Goal: Information Seeking & Learning: Find specific fact

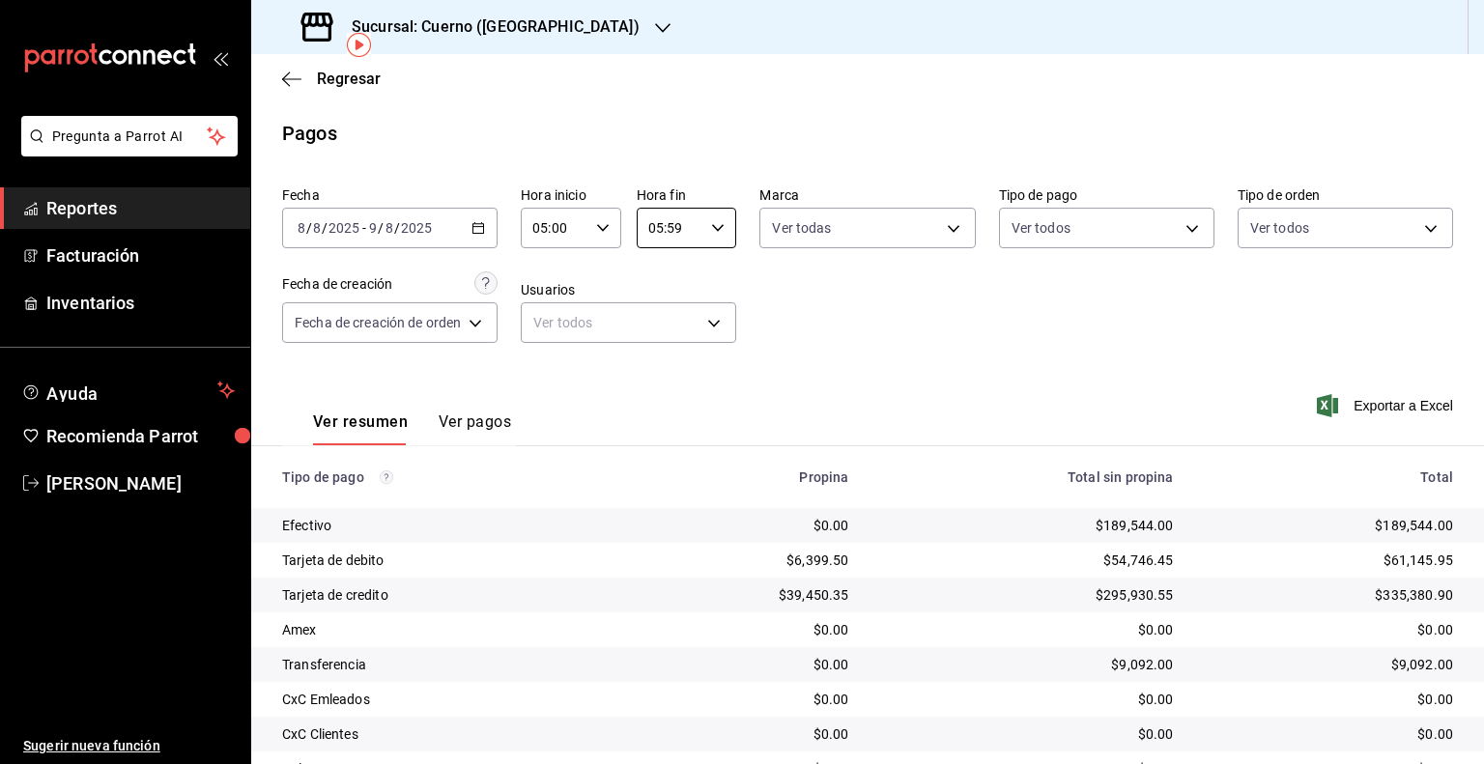
scroll to position [89, 0]
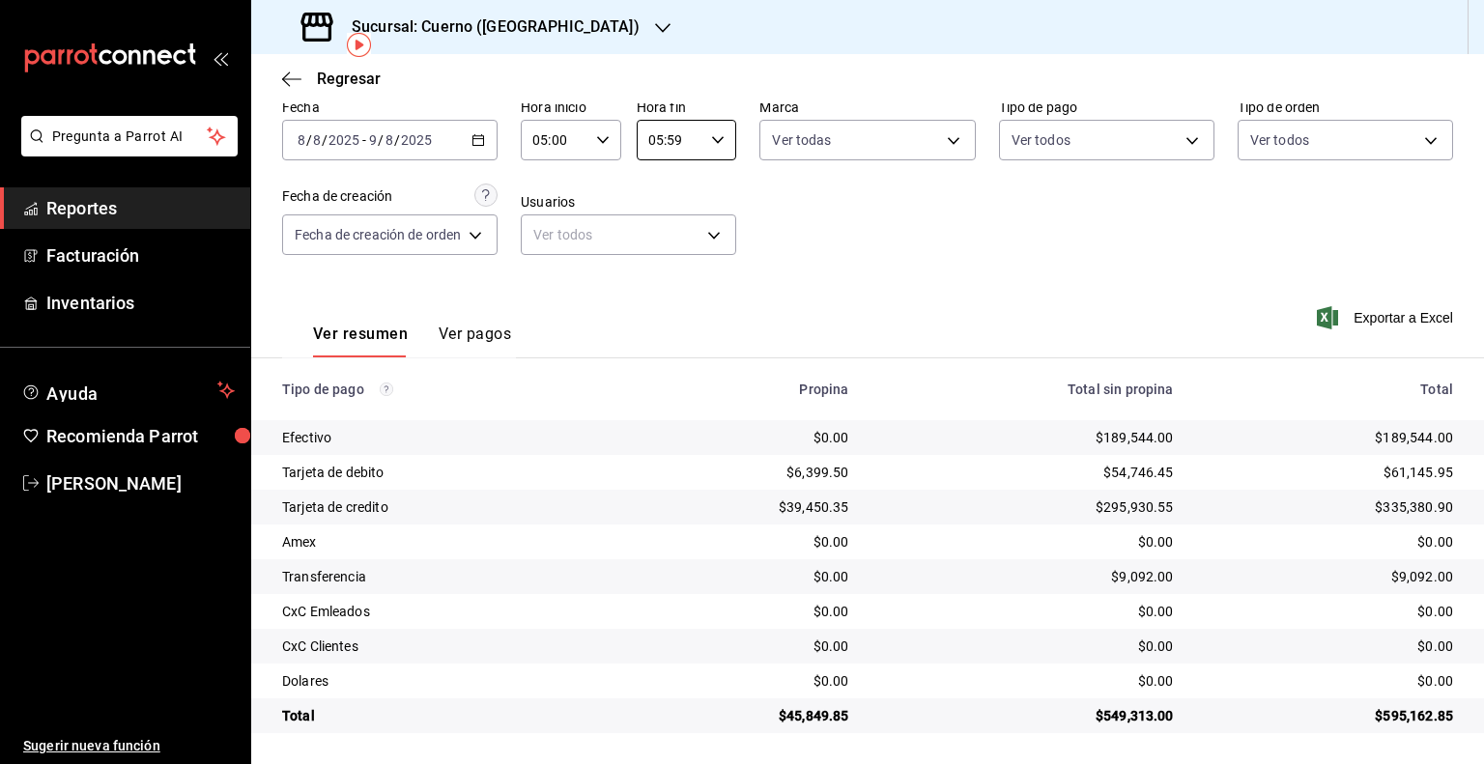
click at [402, 135] on input "2025" at bounding box center [416, 139] width 33 height 15
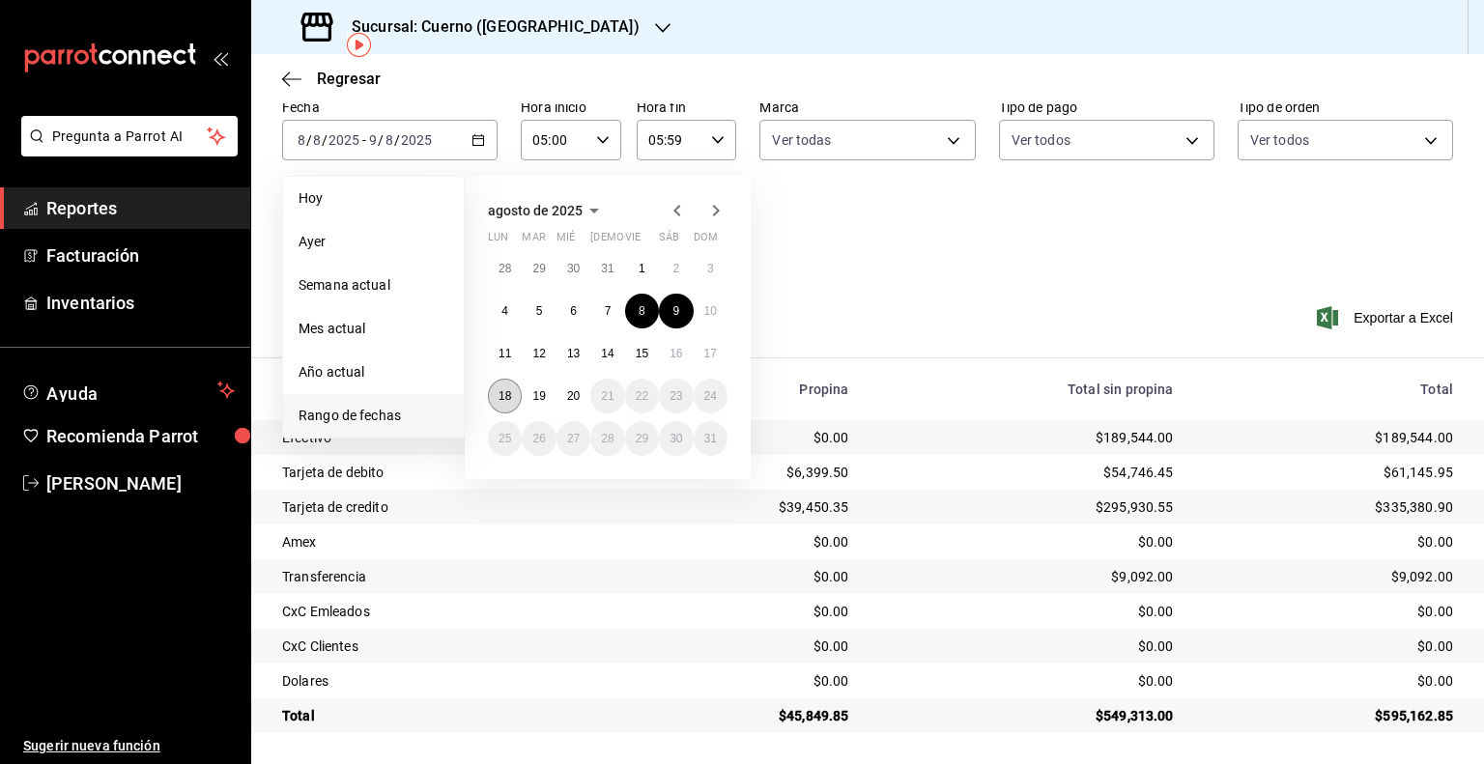
click at [504, 396] on abbr "18" at bounding box center [505, 396] width 13 height 14
click at [536, 392] on abbr "19" at bounding box center [539, 396] width 13 height 14
type input "00:00"
type input "23:59"
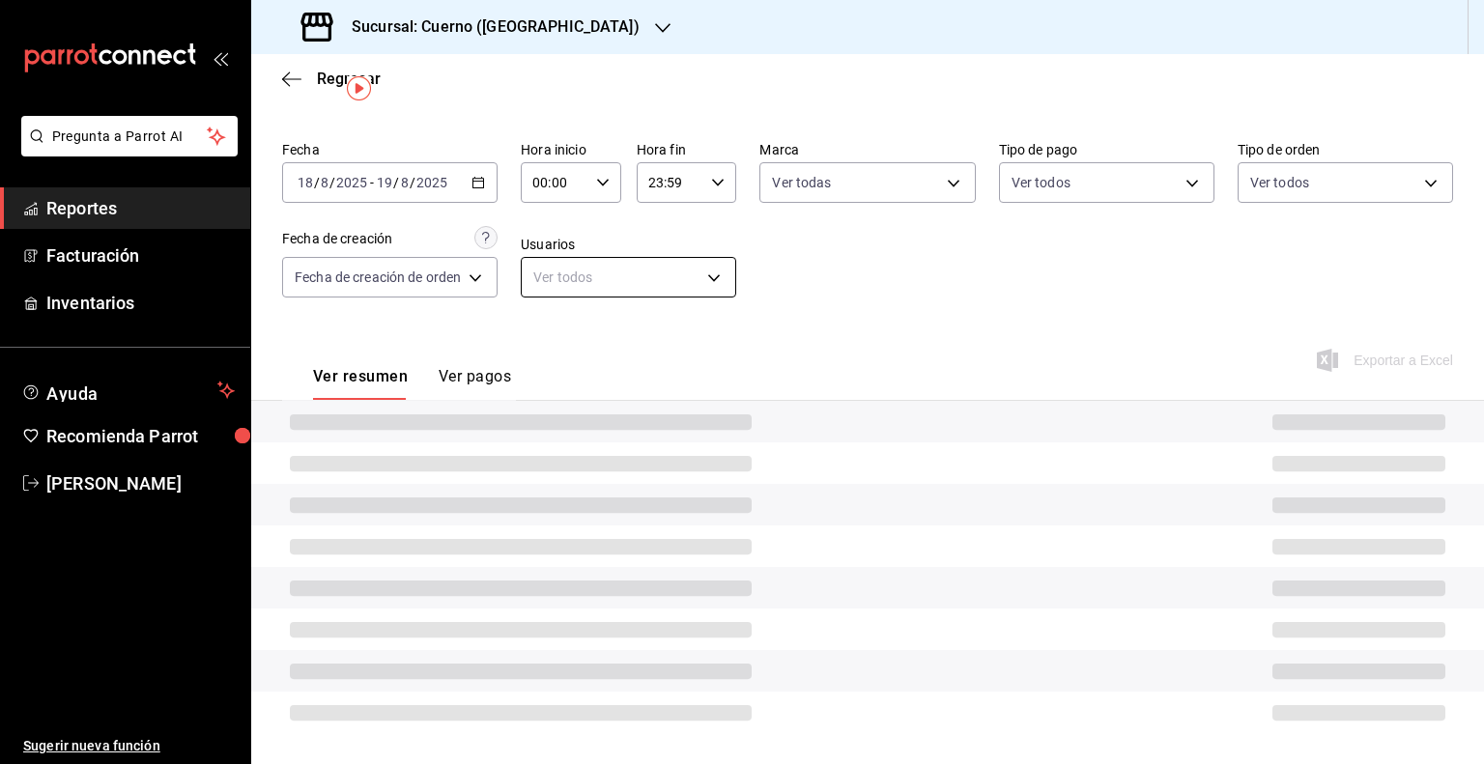
scroll to position [89, 0]
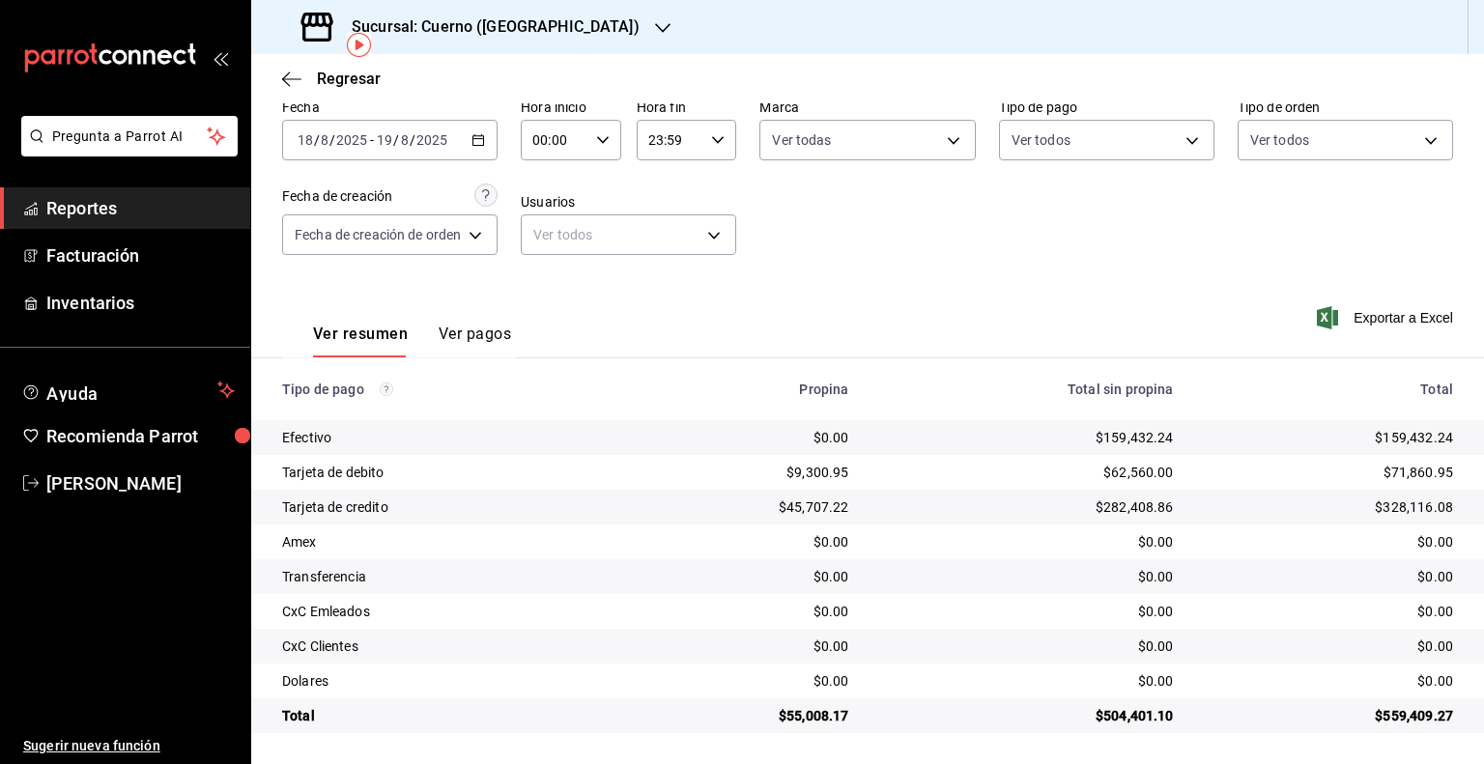
click at [568, 130] on input "00:00" at bounding box center [555, 140] width 68 height 39
click at [548, 231] on span "05" at bounding box center [546, 226] width 18 height 15
type input "05:00"
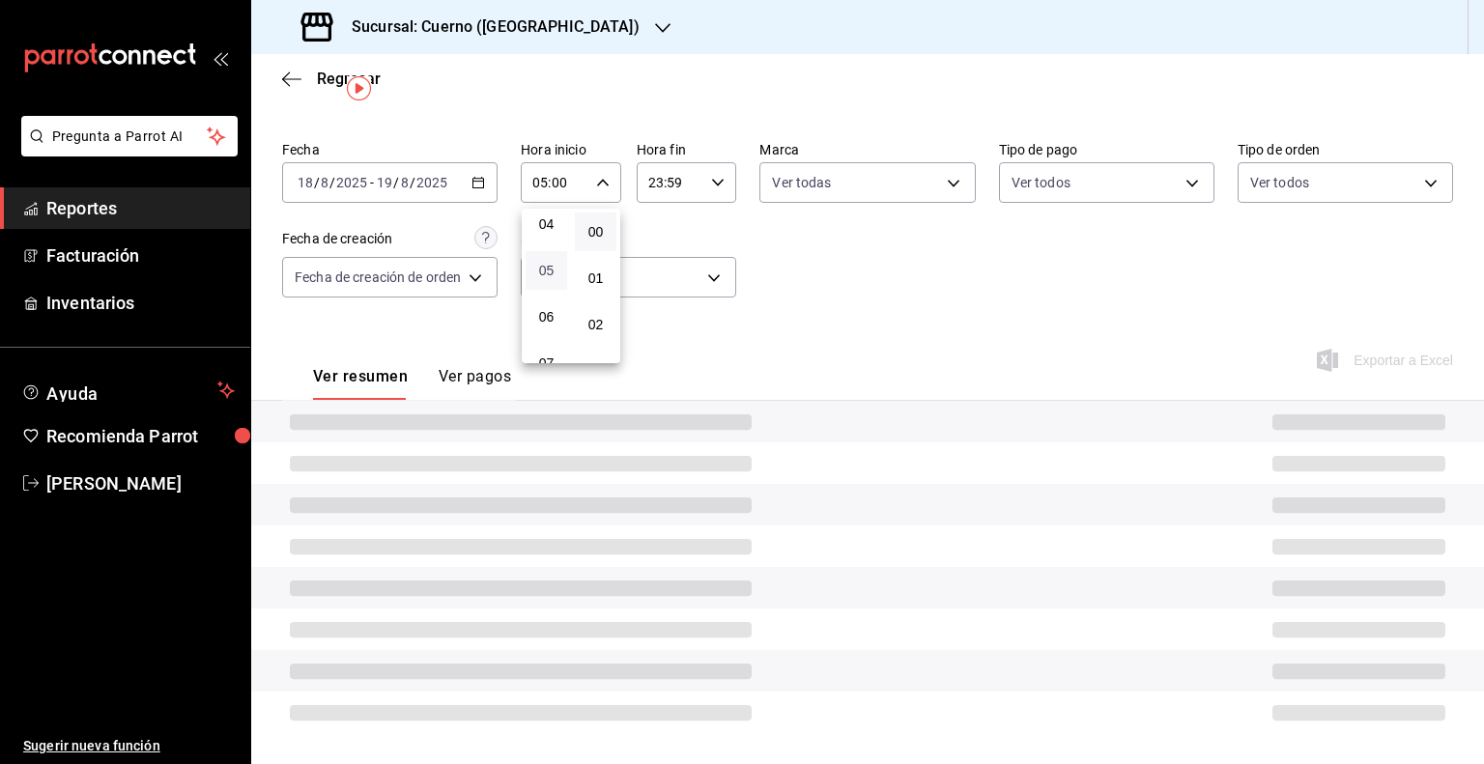
scroll to position [89, 0]
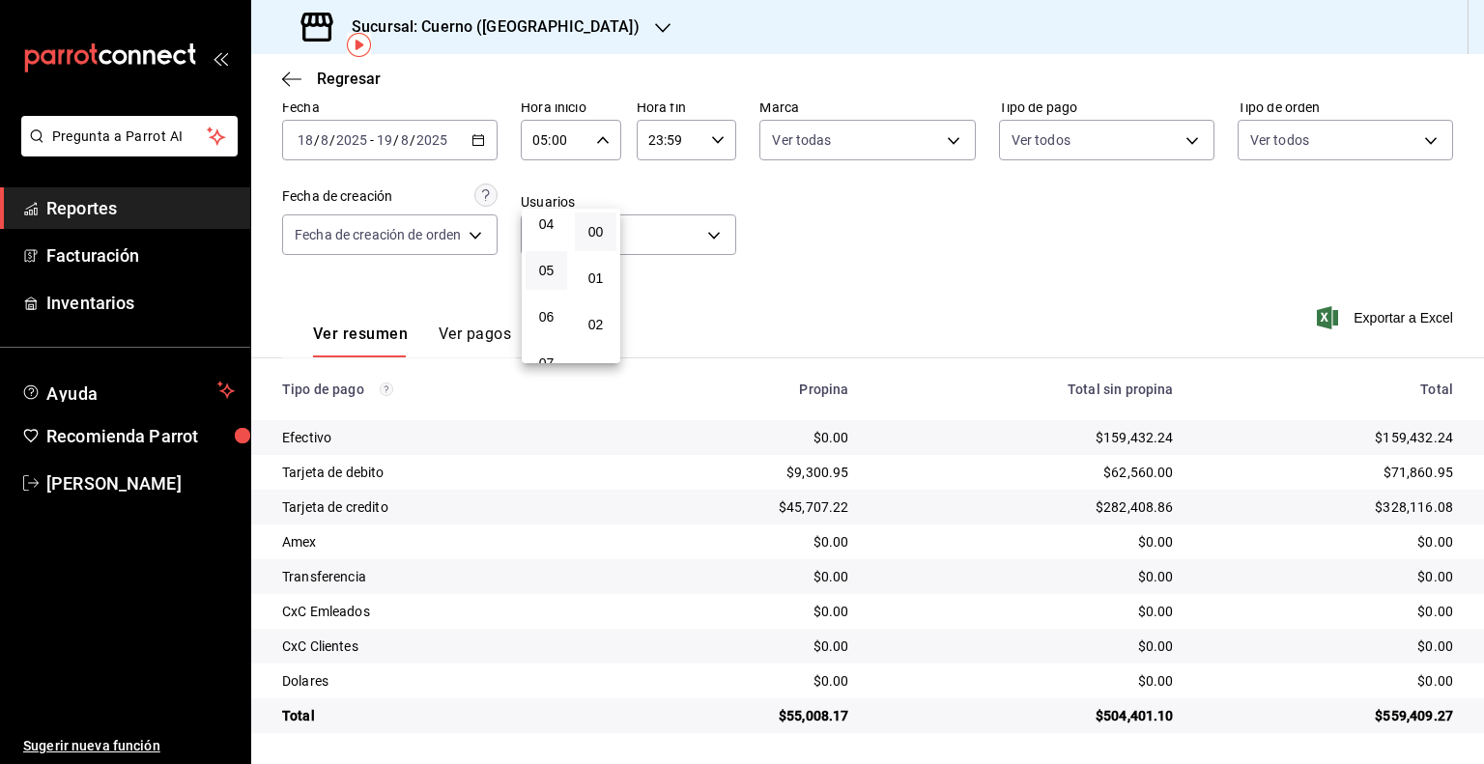
drag, startPoint x: 965, startPoint y: 231, endPoint x: 863, endPoint y: 200, distance: 107.0
click at [964, 231] on div at bounding box center [742, 382] width 1484 height 764
click at [674, 141] on input "23:59" at bounding box center [671, 140] width 68 height 39
click at [661, 224] on span "05" at bounding box center [660, 216] width 18 height 15
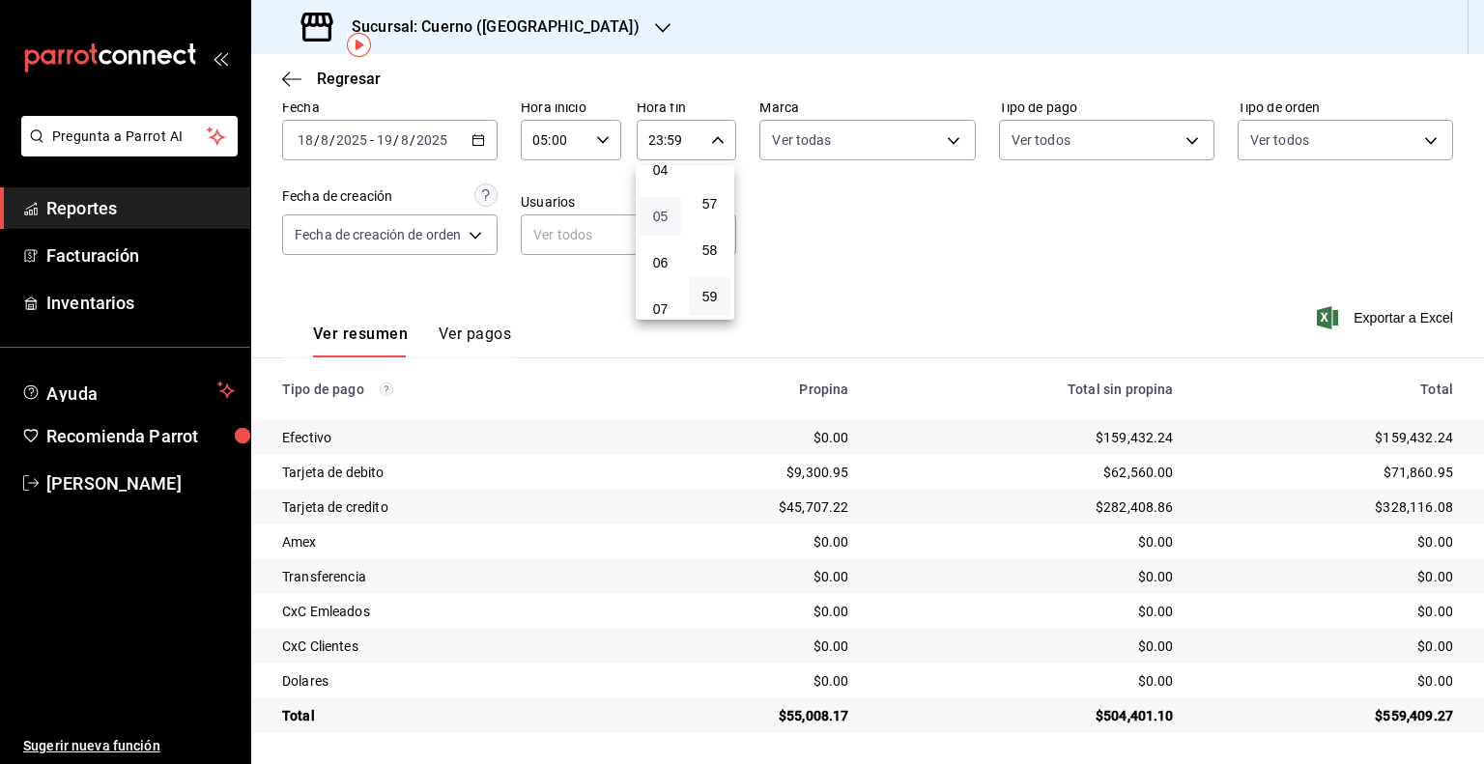
type input "05:59"
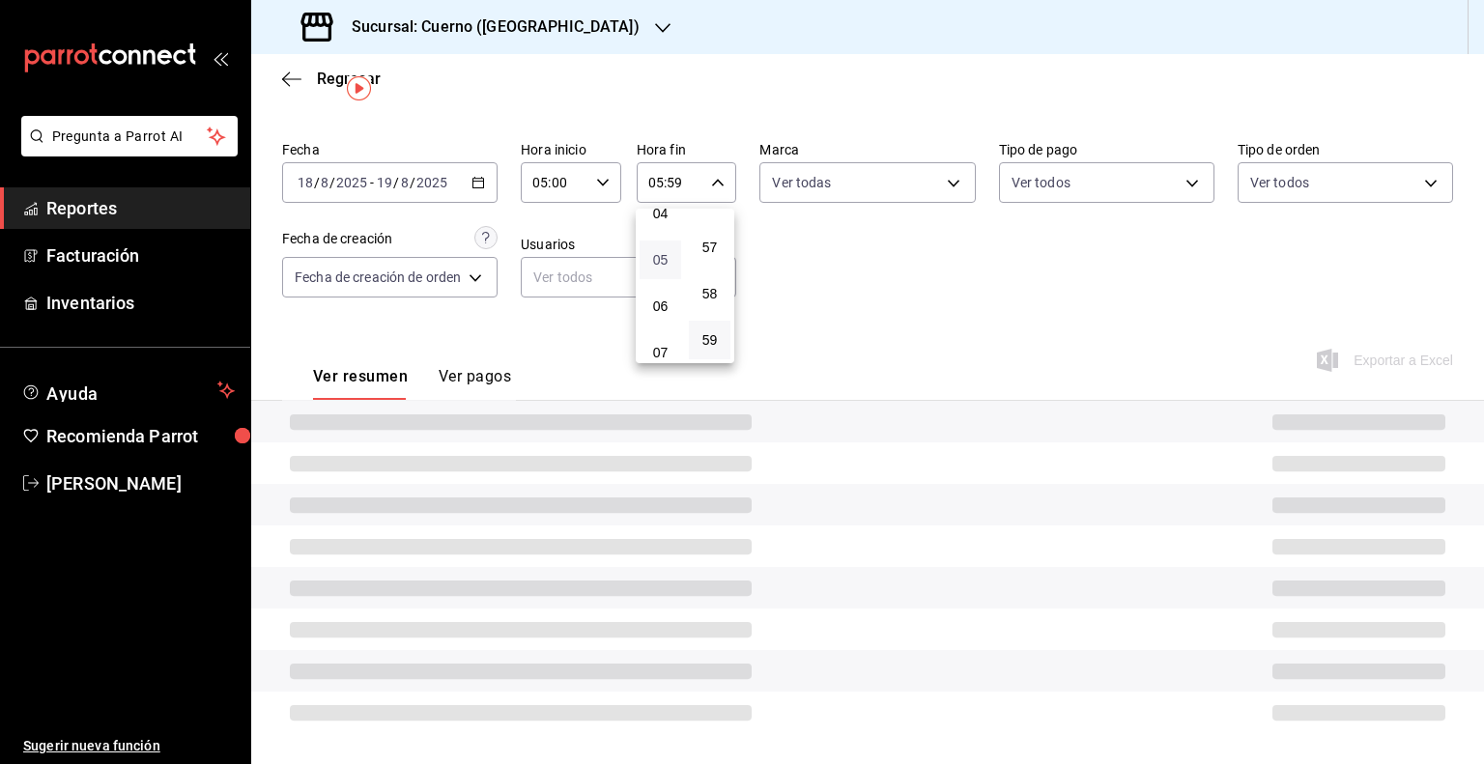
scroll to position [89, 0]
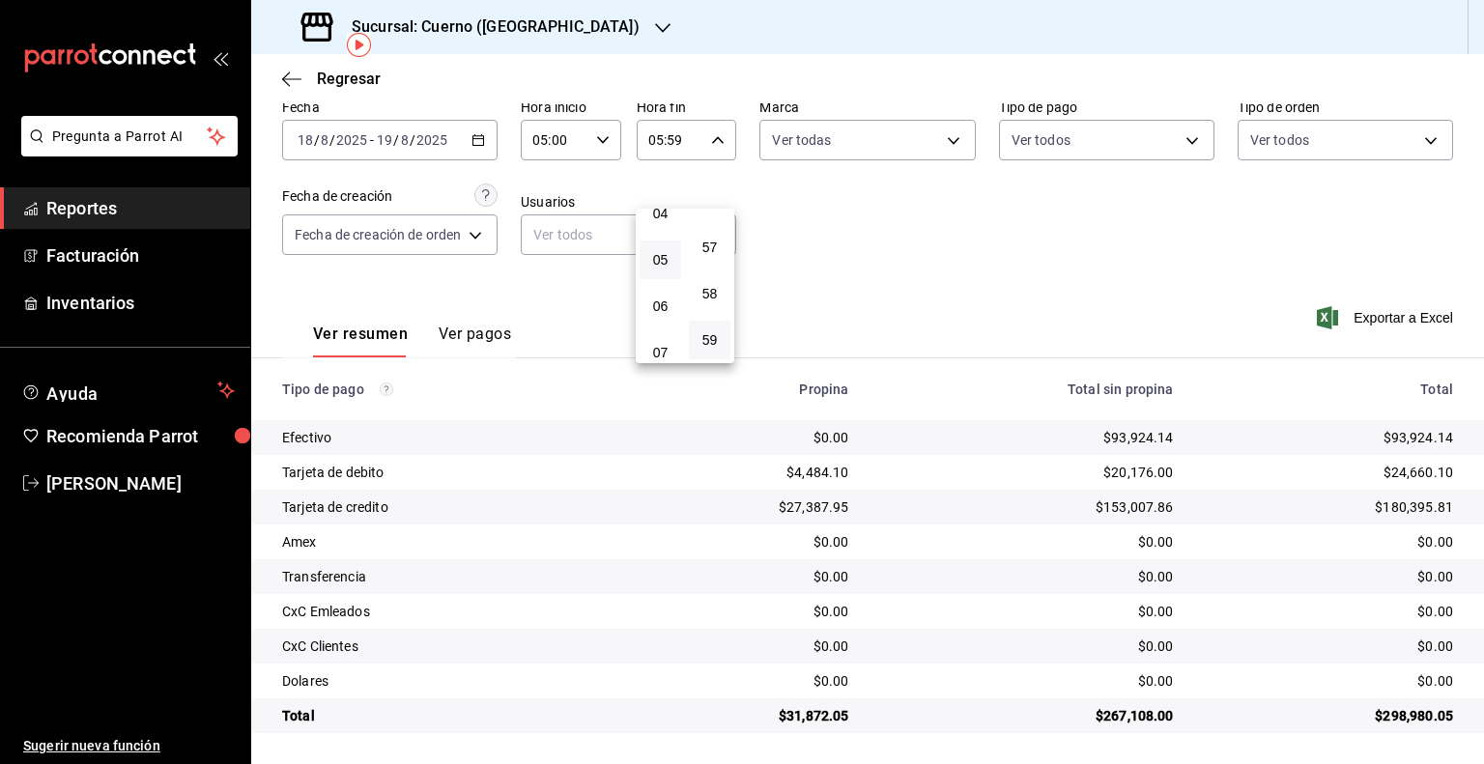
click at [939, 255] on div at bounding box center [742, 382] width 1484 height 764
click at [955, 143] on body "Pregunta a Parrot AI Reportes Facturación Inventarios Ayuda Recomienda Parrot […" at bounding box center [742, 382] width 1484 height 764
click at [1043, 231] on div at bounding box center [742, 382] width 1484 height 764
click at [1442, 478] on td "$24,660.10" at bounding box center [1337, 472] width 295 height 35
drag, startPoint x: 1448, startPoint y: 473, endPoint x: 1378, endPoint y: 475, distance: 69.6
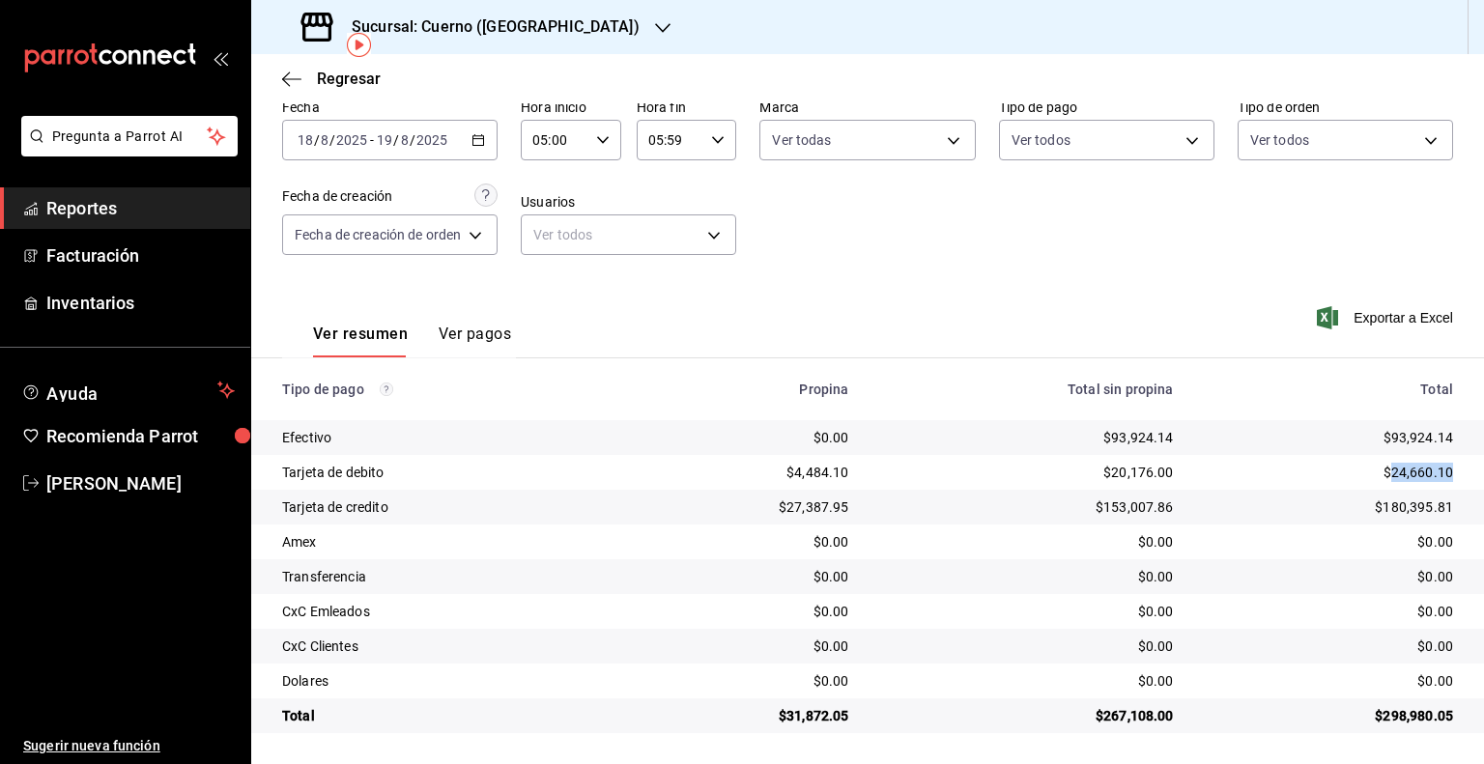
click at [1378, 475] on td "$24,660.10" at bounding box center [1337, 472] width 295 height 35
copy div "24,660.10"
drag, startPoint x: 1445, startPoint y: 504, endPoint x: 1372, endPoint y: 504, distance: 72.5
click at [1372, 504] on td "$180,395.81" at bounding box center [1337, 507] width 295 height 35
copy div "180,395.81"
